Goal: Check status

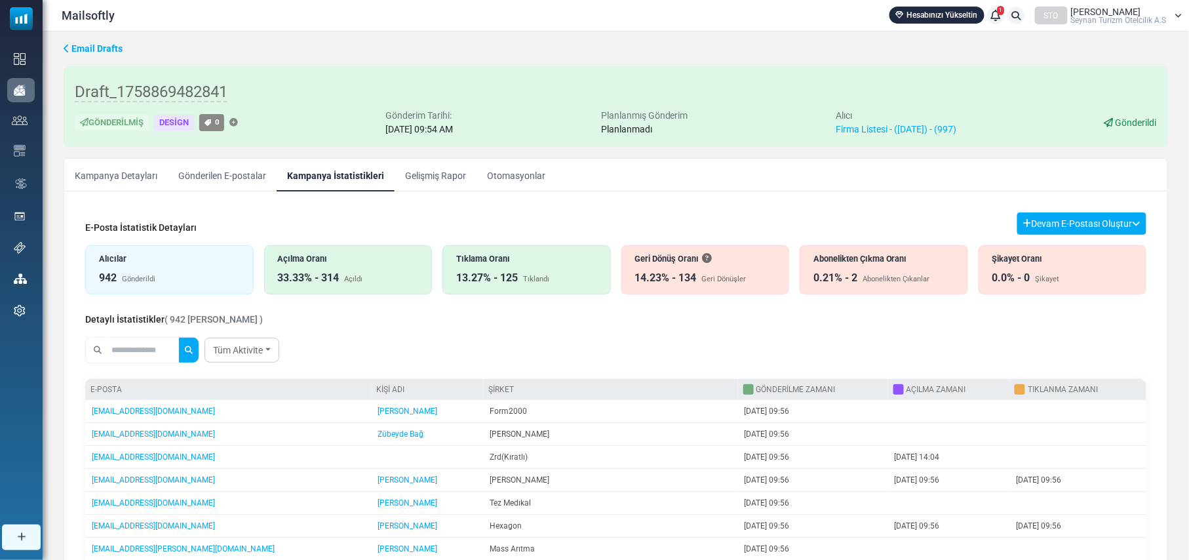
click at [219, 165] on link "Gönderilen E-postalar" at bounding box center [222, 175] width 109 height 33
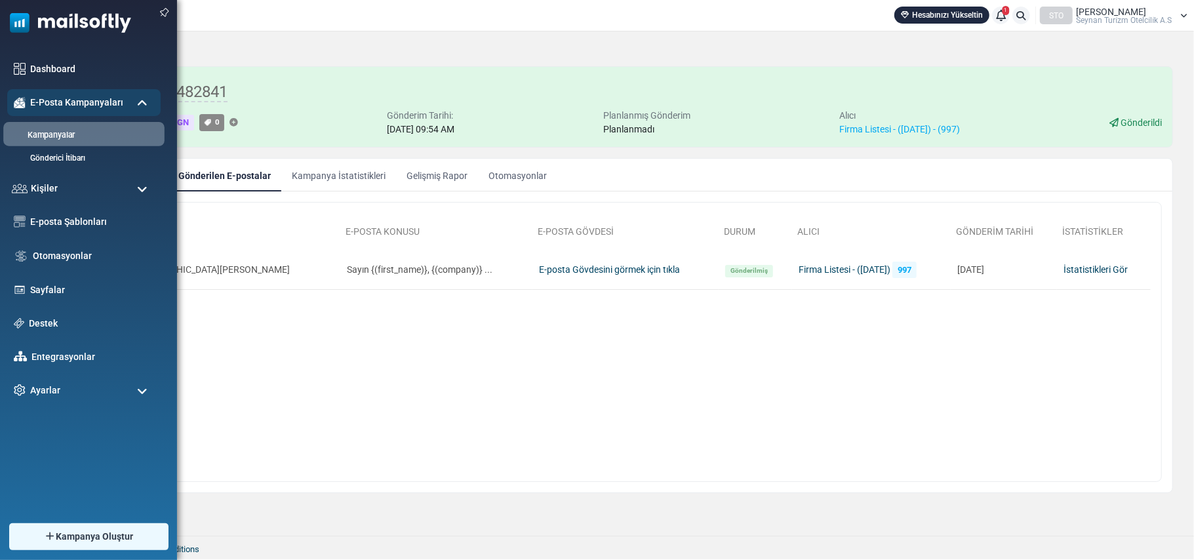
click at [64, 132] on link "Kampanyalar" at bounding box center [81, 135] width 157 height 12
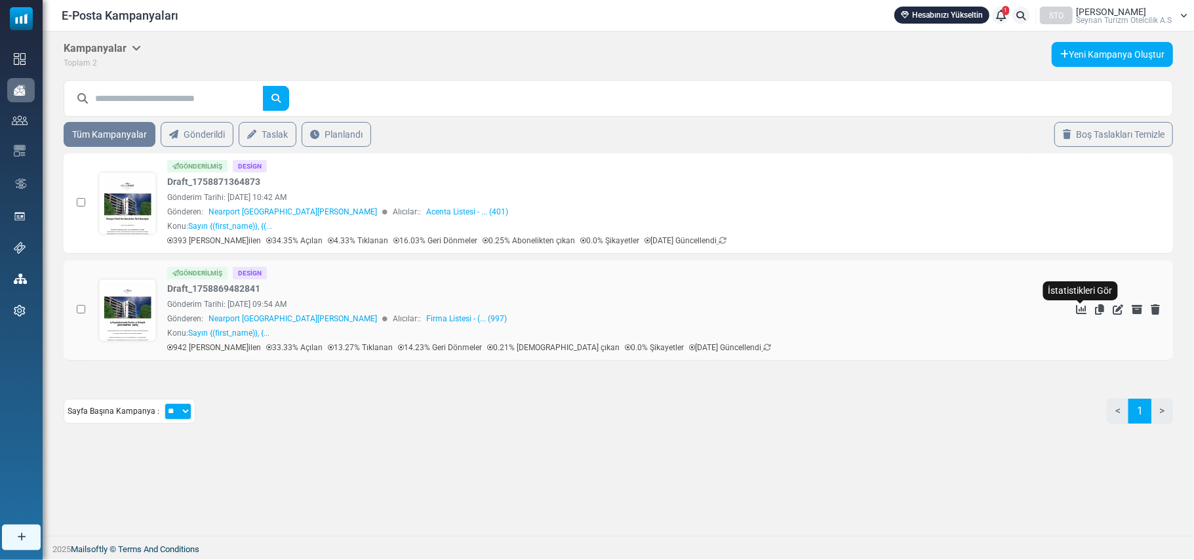
click at [1079, 306] on icon "İstatistikleri Gör" at bounding box center [1081, 309] width 10 height 10
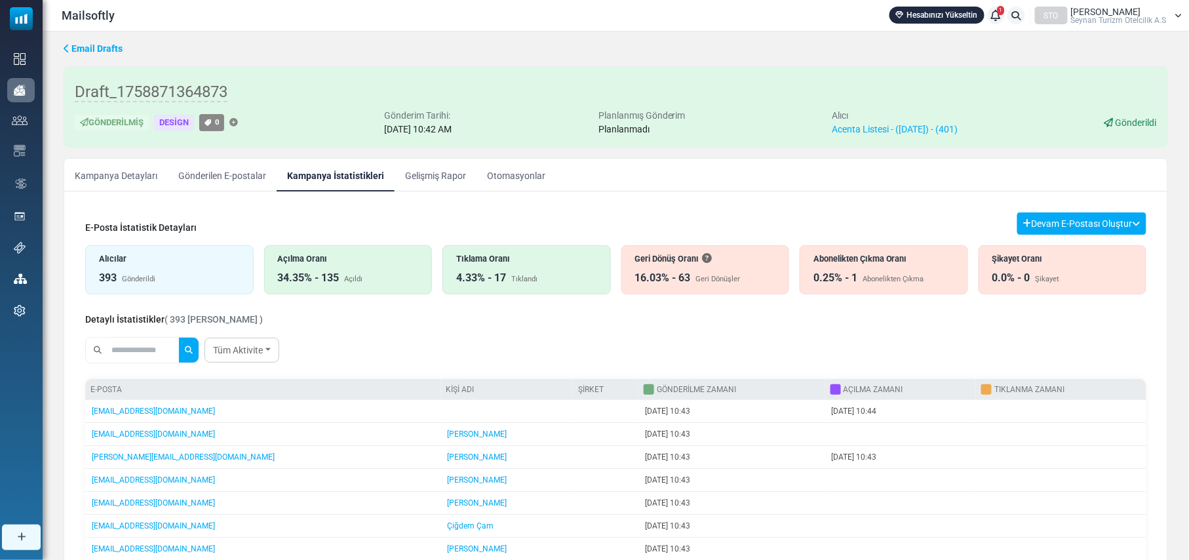
click at [705, 269] on div "Geri Dönüş Oranı 16.03% - 63 Geri Dönüşler" at bounding box center [706, 269] width 169 height 49
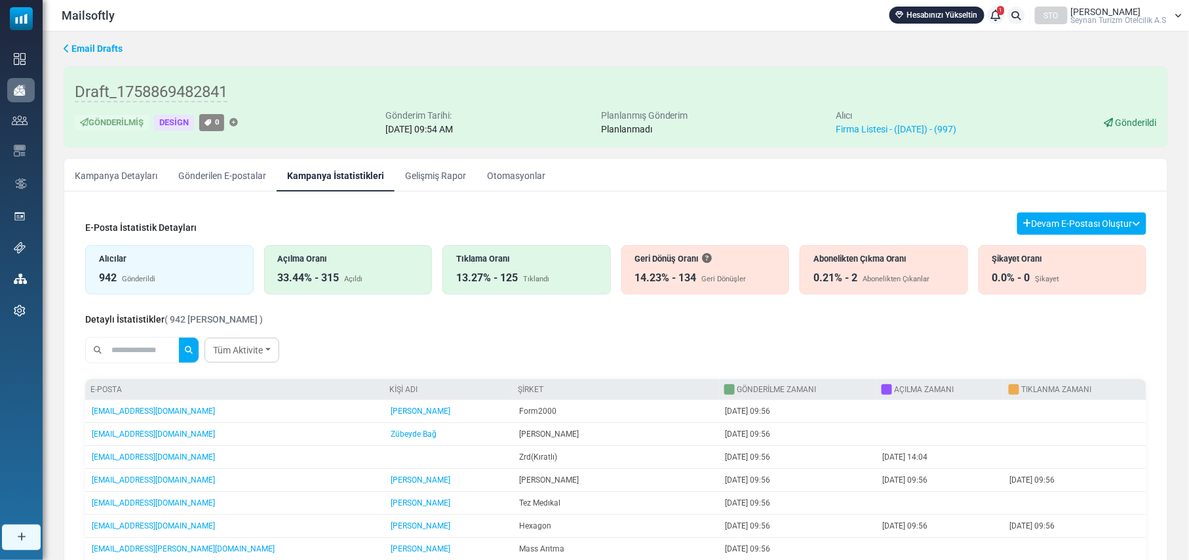
click at [691, 268] on div "Geri Dönüş Oranı 14.23% - 134 Geri Dönüşler" at bounding box center [706, 269] width 169 height 49
